Goal: Task Accomplishment & Management: Use online tool/utility

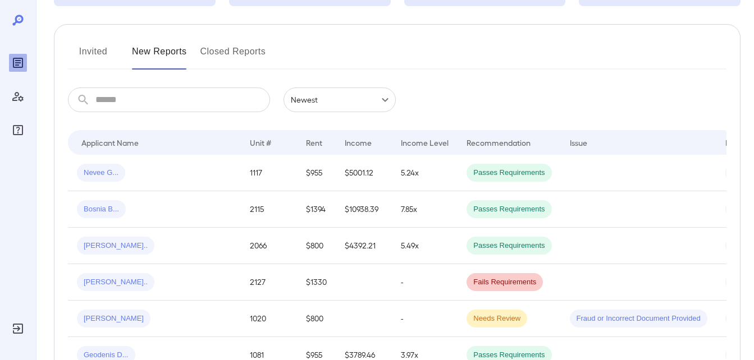
scroll to position [56, 0]
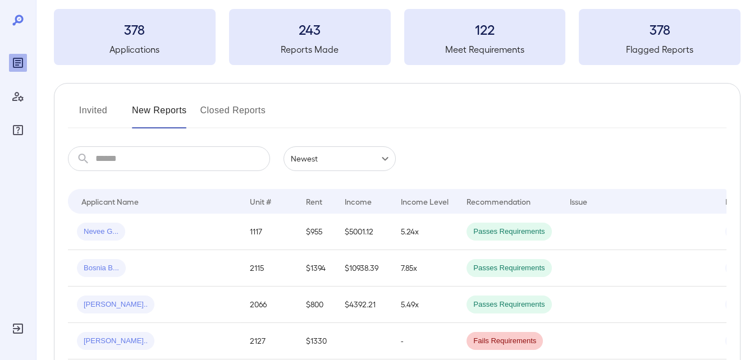
click at [105, 115] on button "Invited" at bounding box center [93, 115] width 51 height 27
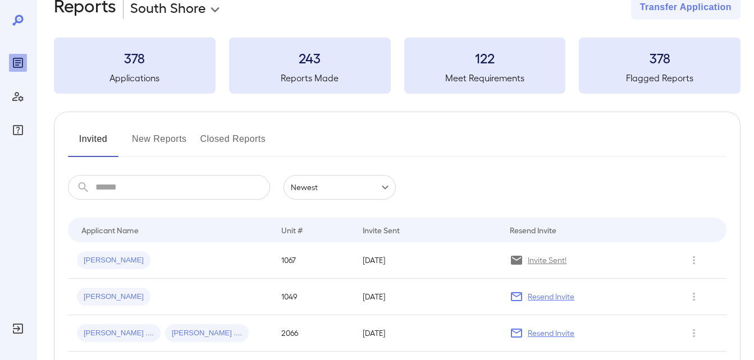
scroll to position [112, 0]
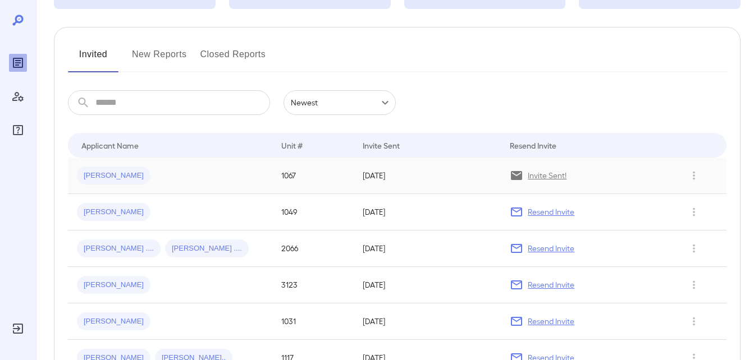
click at [129, 176] on span "[PERSON_NAME]" at bounding box center [114, 176] width 74 height 11
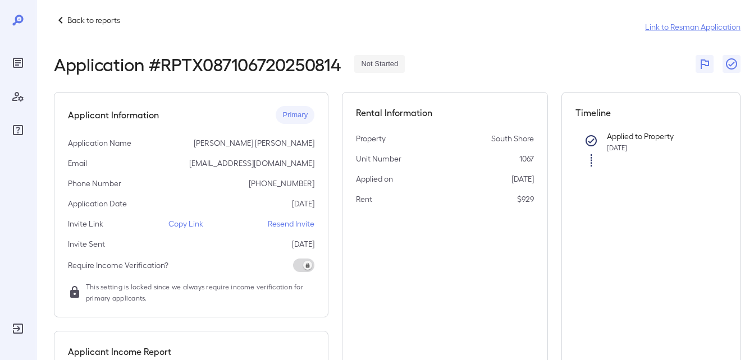
scroll to position [176, 0]
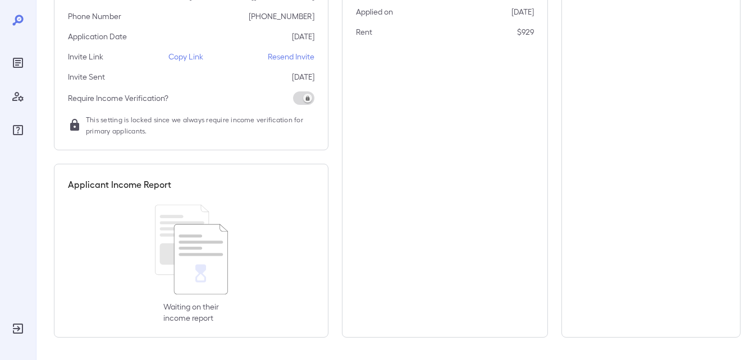
click at [183, 57] on p "Copy Link" at bounding box center [185, 56] width 35 height 11
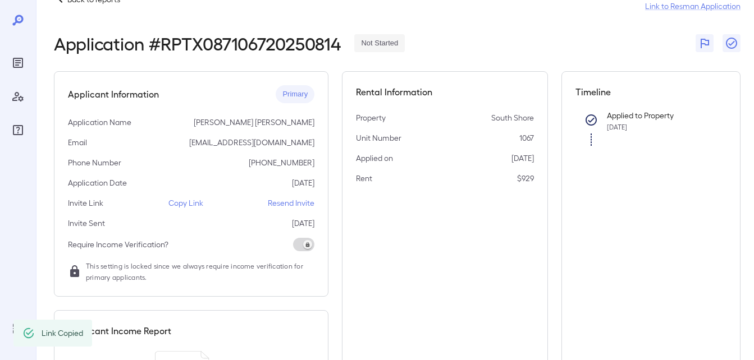
scroll to position [8, 0]
